Goal: Information Seeking & Learning: Find specific fact

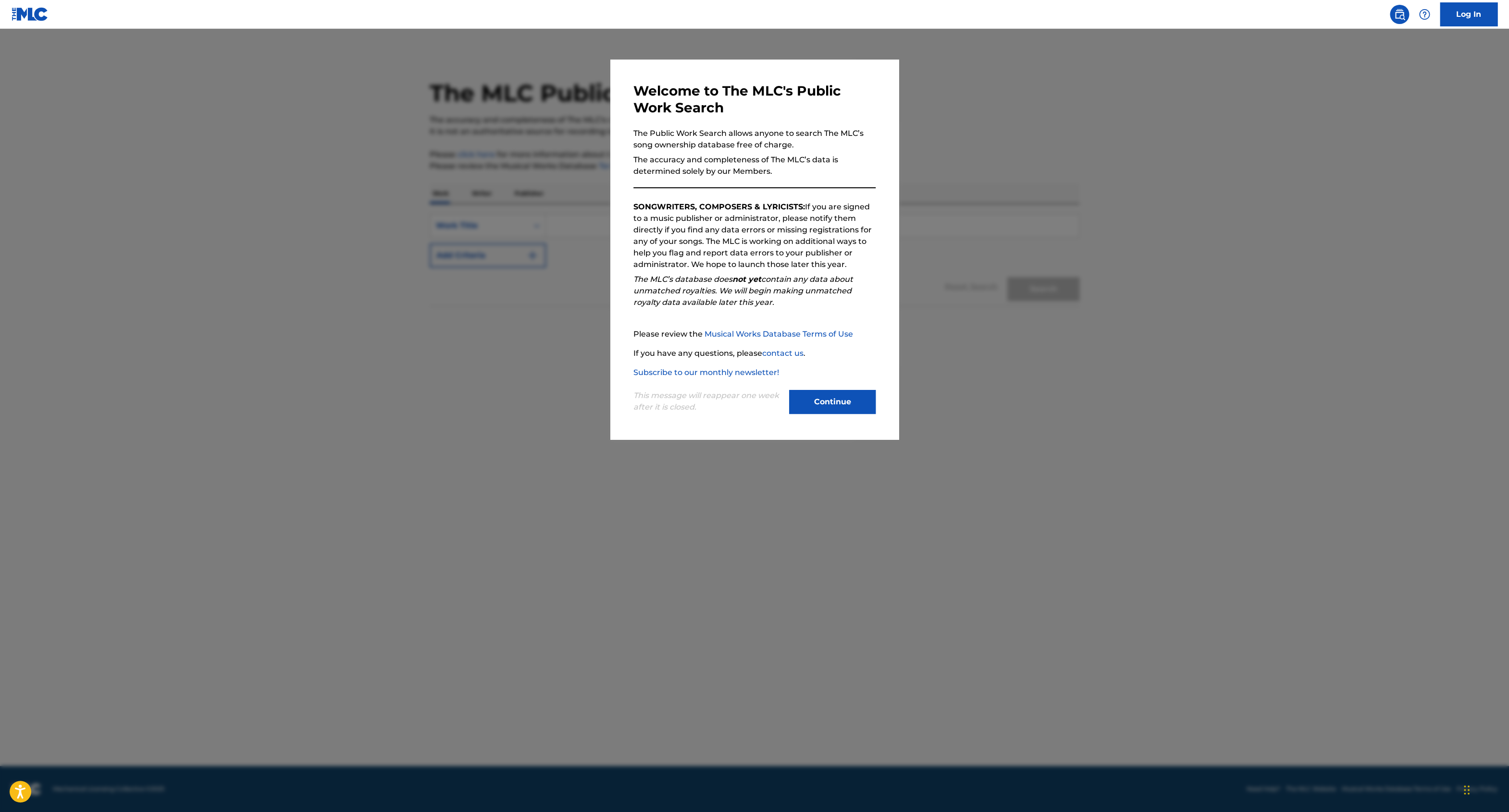
click at [831, 400] on button "Continue" at bounding box center [832, 402] width 87 height 24
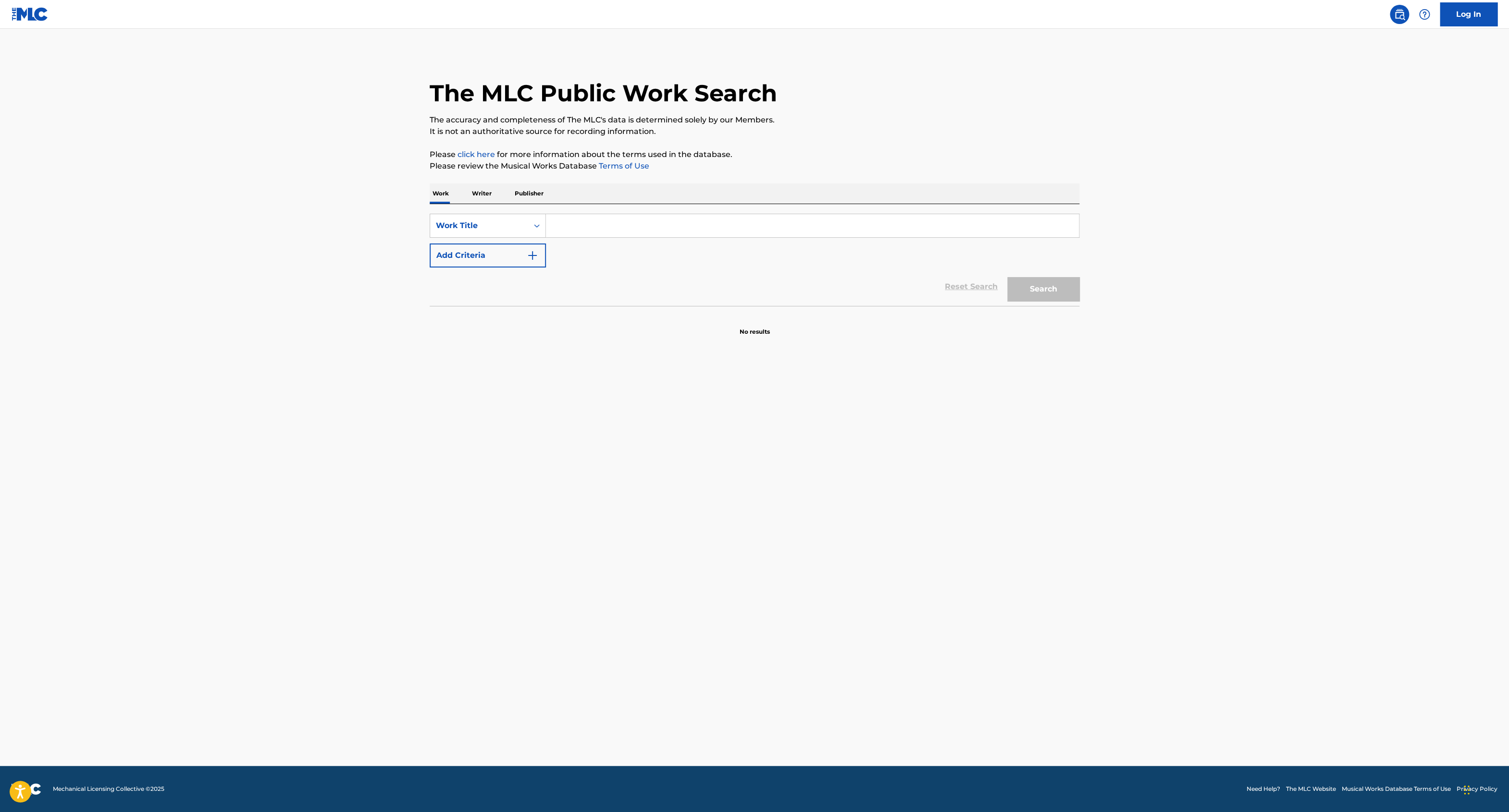
click at [568, 228] on input "Search Form" at bounding box center [812, 225] width 533 height 23
type input "comment te dire adieu"
click at [1008, 277] on button "Search" at bounding box center [1043, 289] width 72 height 24
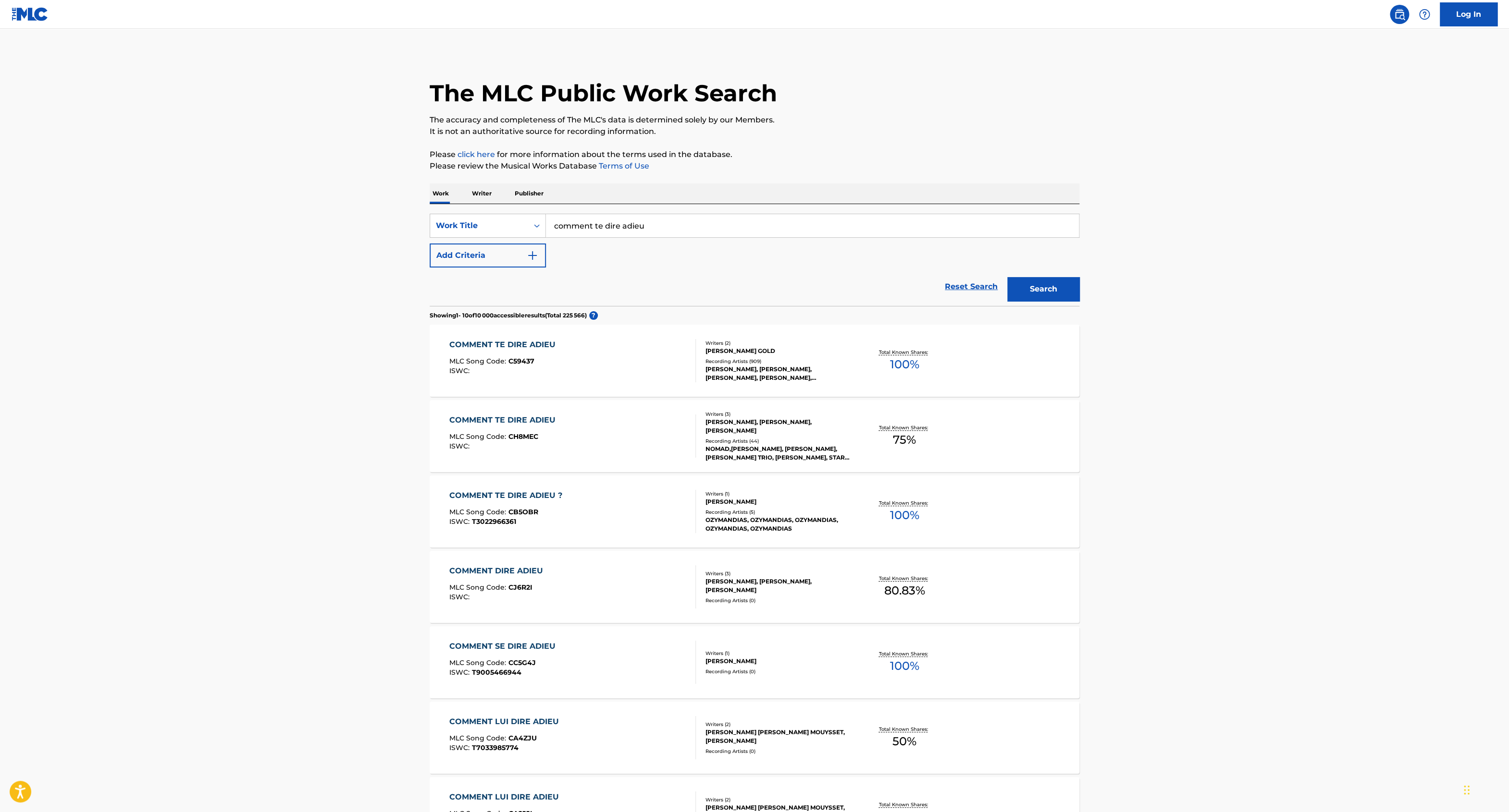
click at [585, 364] on div "COMMENT TE DIRE ADIEU MLC Song Code : C59437 ISWC :" at bounding box center [573, 361] width 247 height 43
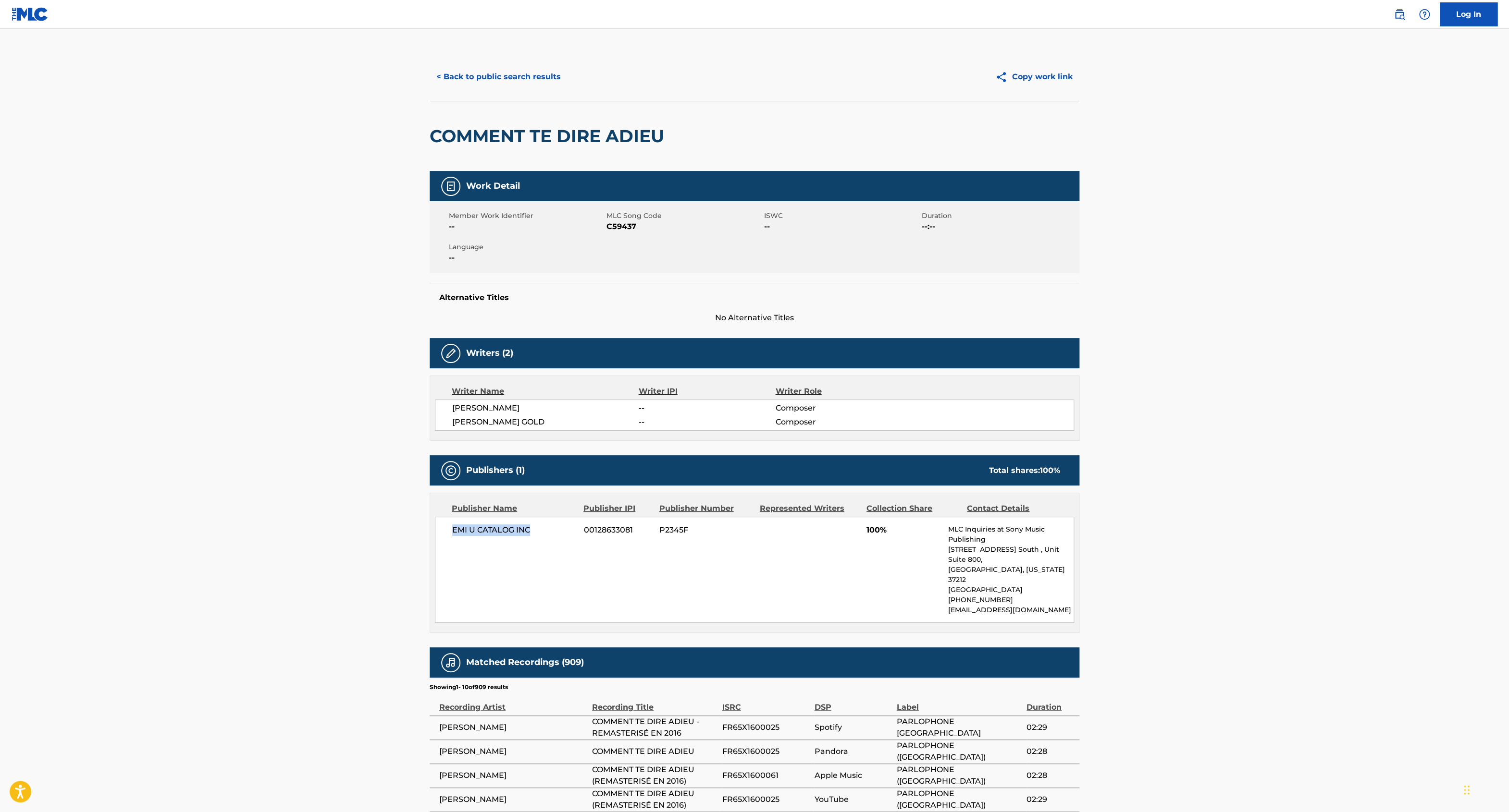
drag, startPoint x: 453, startPoint y: 529, endPoint x: 530, endPoint y: 530, distance: 77.0
click at [530, 530] on span "EMI U CATALOG INC" at bounding box center [514, 530] width 124 height 12
copy span "EMI U CATALOG INC"
